Goal: Check status: Check status

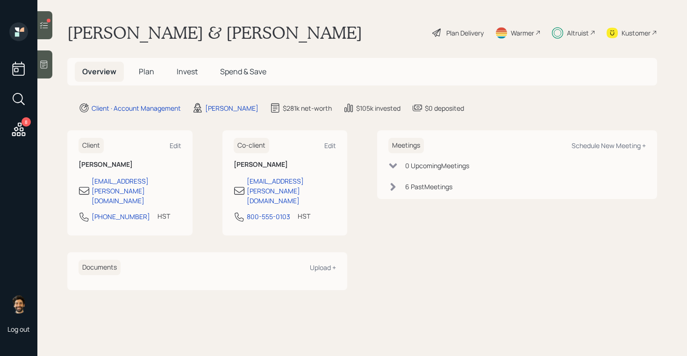
click at [185, 71] on span "Invest" at bounding box center [187, 71] width 21 height 10
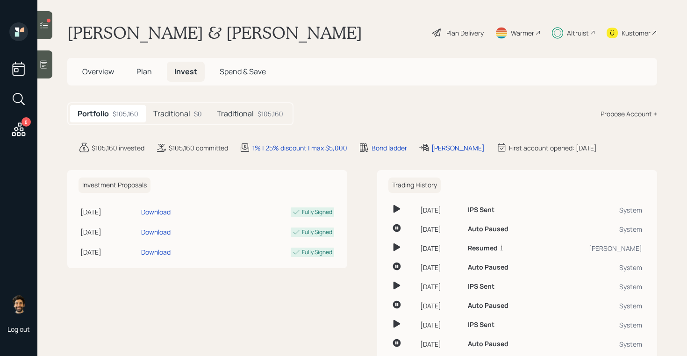
click at [176, 112] on h5 "Traditional" at bounding box center [171, 113] width 37 height 9
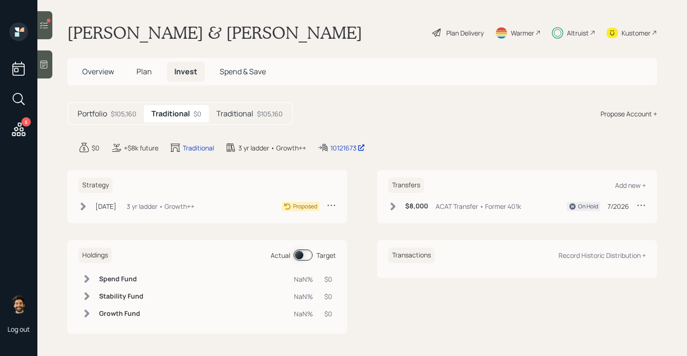
click at [263, 111] on div "$105,160" at bounding box center [270, 114] width 26 height 10
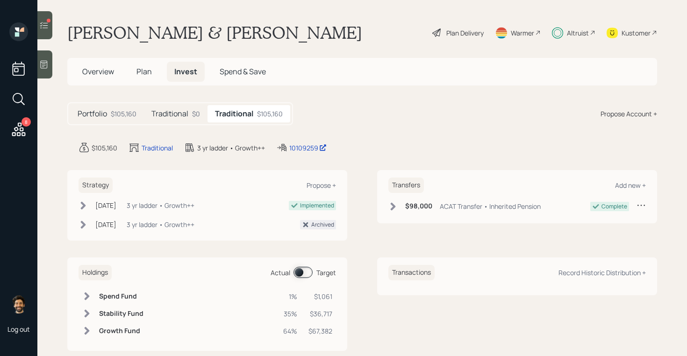
click at [299, 272] on span at bounding box center [302, 272] width 19 height 11
click at [16, 128] on icon at bounding box center [19, 129] width 14 height 14
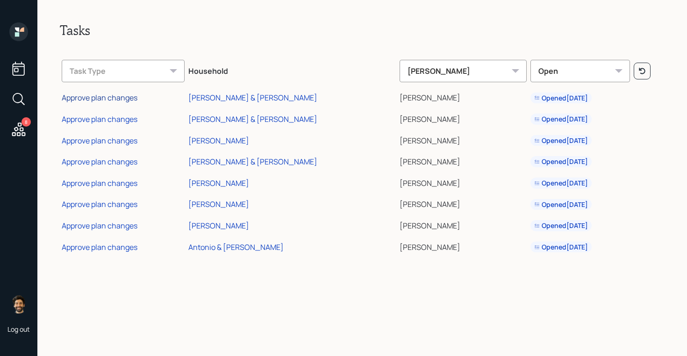
click at [116, 98] on div "Approve plan changes" at bounding box center [100, 97] width 76 height 10
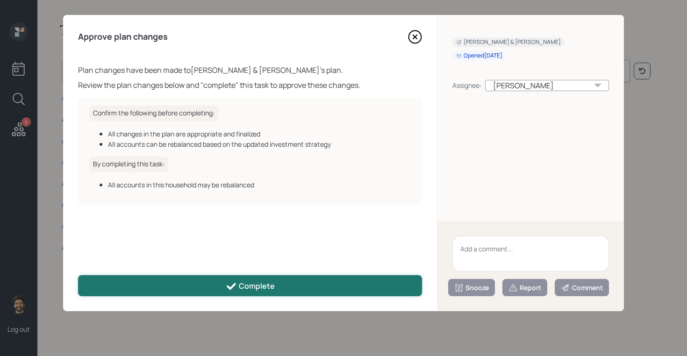
click at [167, 291] on button "Complete" at bounding box center [250, 285] width 344 height 21
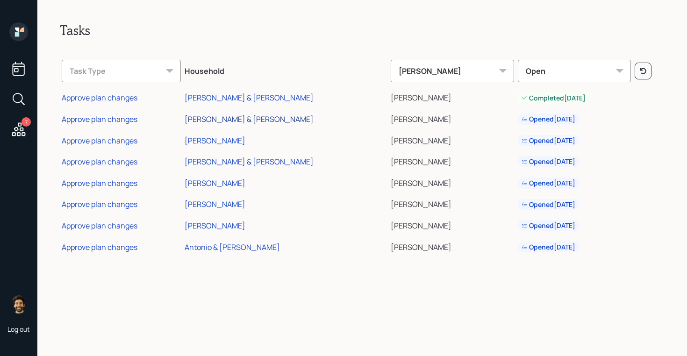
click at [207, 120] on div "[PERSON_NAME] & [PERSON_NAME]" at bounding box center [249, 119] width 129 height 10
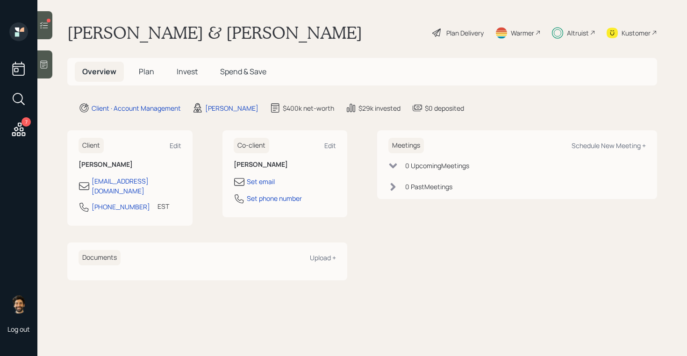
click at [191, 73] on span "Invest" at bounding box center [187, 71] width 21 height 10
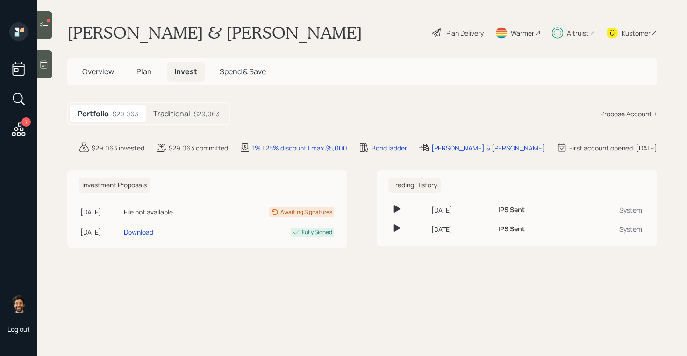
click at [180, 111] on h5 "Traditional" at bounding box center [171, 113] width 37 height 9
